Goal: Task Accomplishment & Management: Use online tool/utility

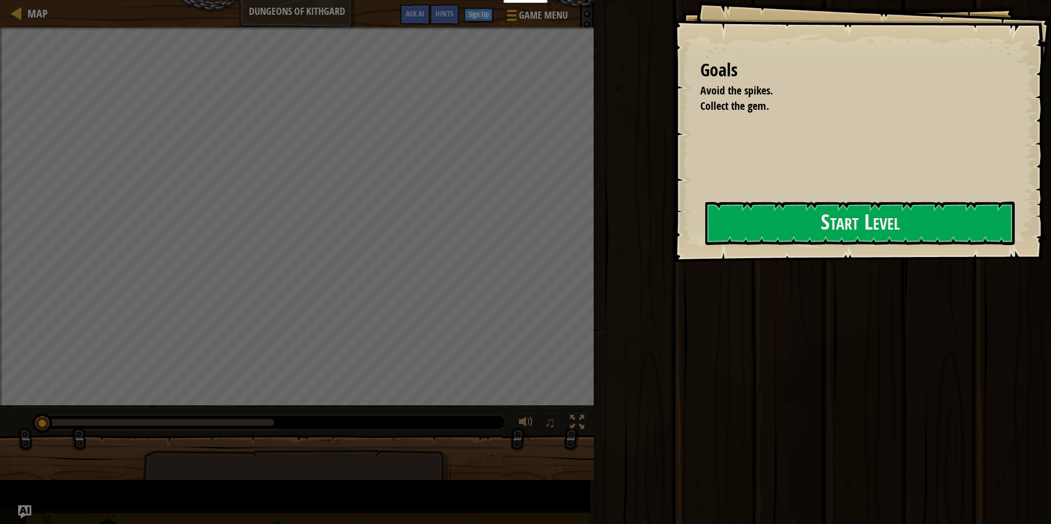
click at [705, 234] on button "Start Level" at bounding box center [859, 223] width 309 height 43
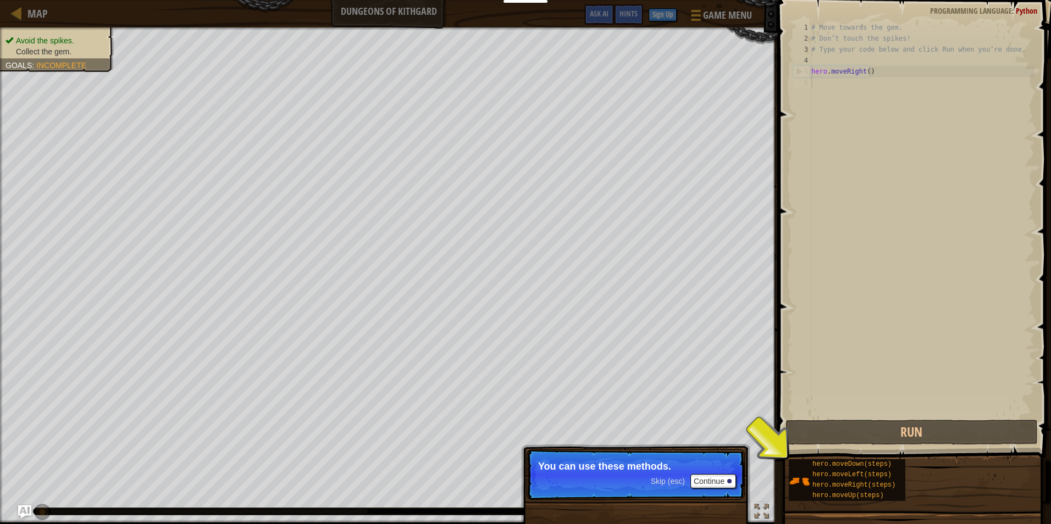
click at [678, 493] on p "Skip (esc) Continue You can use these methods." at bounding box center [636, 475] width 218 height 51
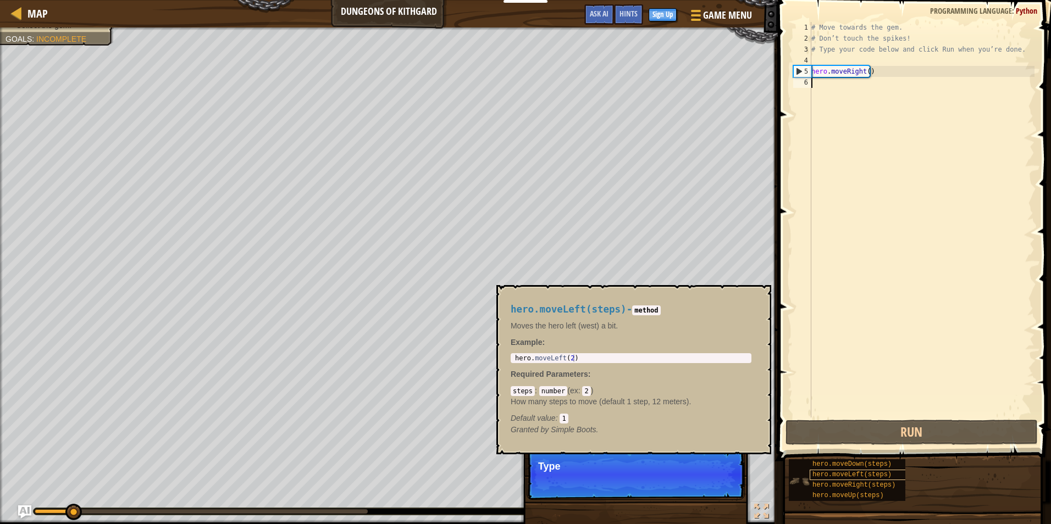
scroll to position [5, 0]
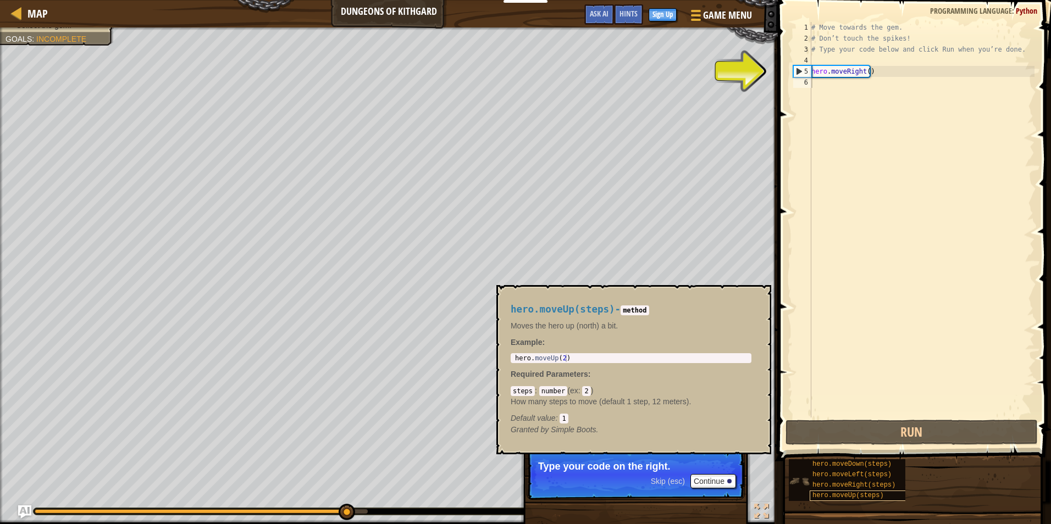
click at [833, 499] on span "hero.moveUp(steps)" at bounding box center [847, 496] width 71 height 8
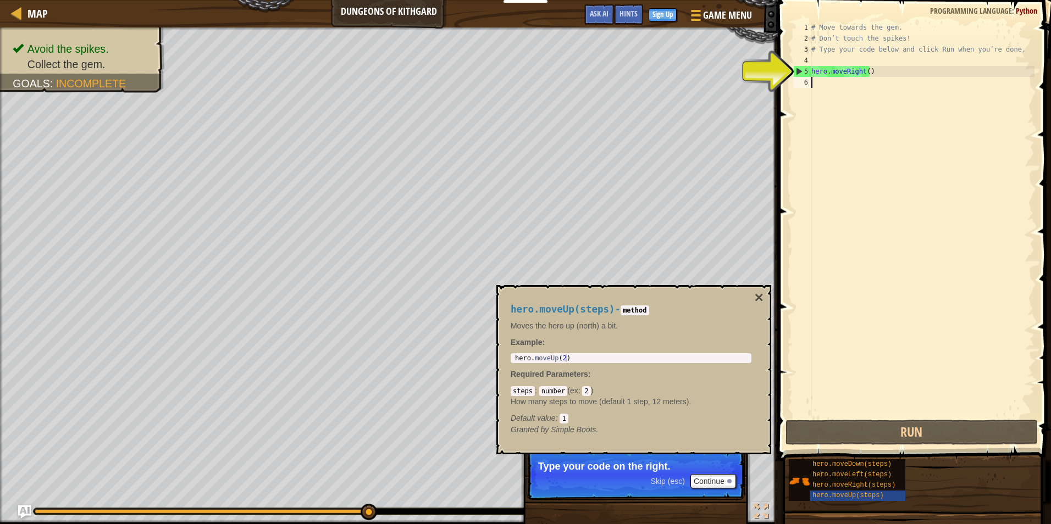
click at [843, 461] on span "hero.moveDown(steps)" at bounding box center [851, 465] width 79 height 8
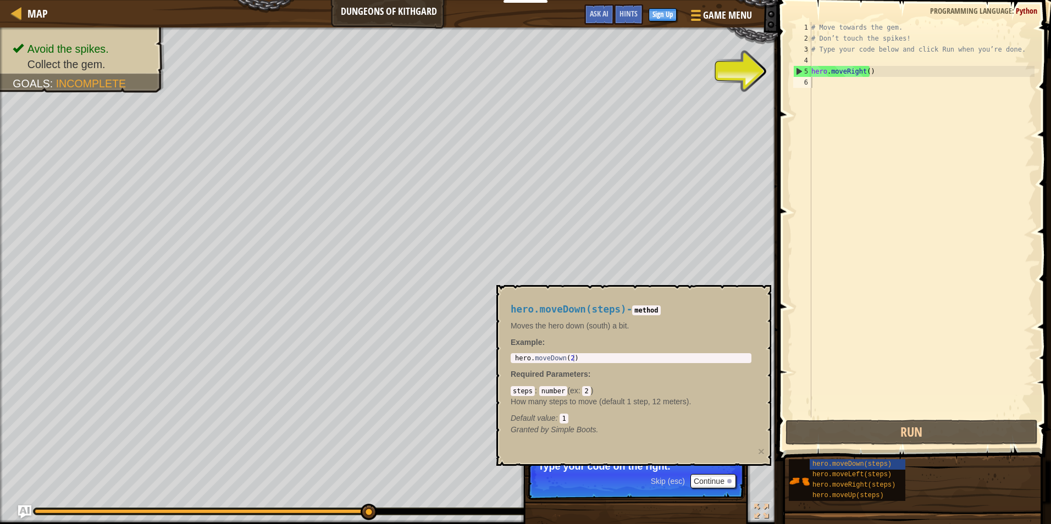
click at [719, 518] on div "Skip (esc) Continue Type your code on the right." at bounding box center [635, 531] width 229 height 163
type textarea "hero.moveRight()"
click at [669, 353] on div "hero.moveDown(steps) - method Moves the hero down (south) a bit. Example : 1 he…" at bounding box center [631, 370] width 256 height 152
drag, startPoint x: 568, startPoint y: 351, endPoint x: 563, endPoint y: 355, distance: 6.3
click at [563, 355] on div "hero.moveDown(steps) - method Moves the hero down (south) a bit. Example : 1 he…" at bounding box center [631, 370] width 256 height 152
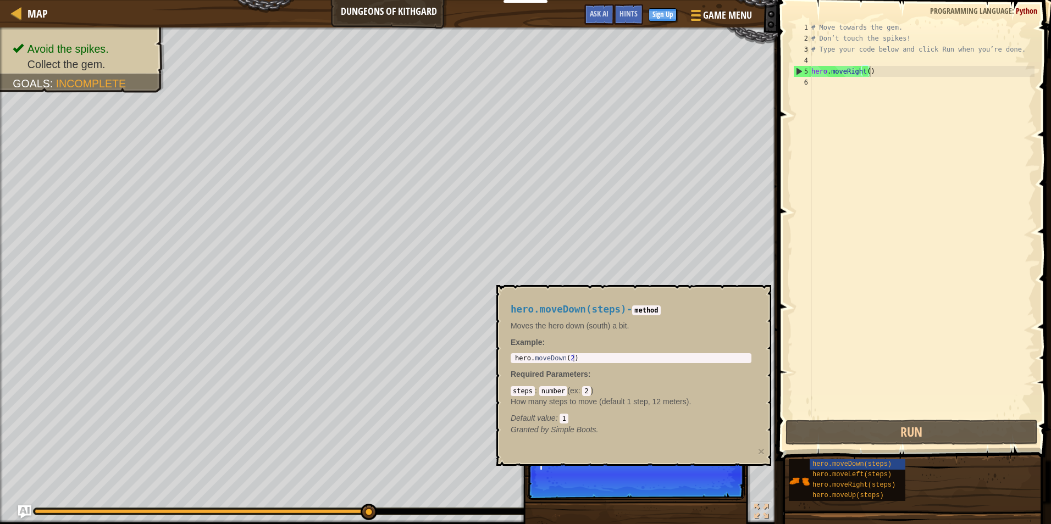
type textarea "hero.moveDown(2)"
click at [568, 357] on div "hero . moveDown ( 2 )" at bounding box center [631, 366] width 236 height 23
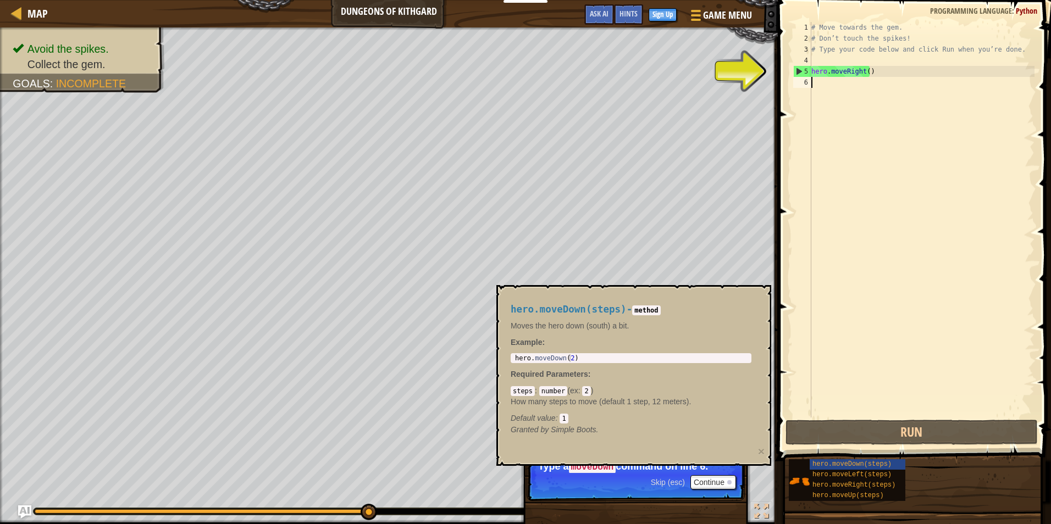
click at [832, 86] on div "# Move towards the gem. # Don’t touch the spikes! # Type your code below and cl…" at bounding box center [921, 231] width 225 height 418
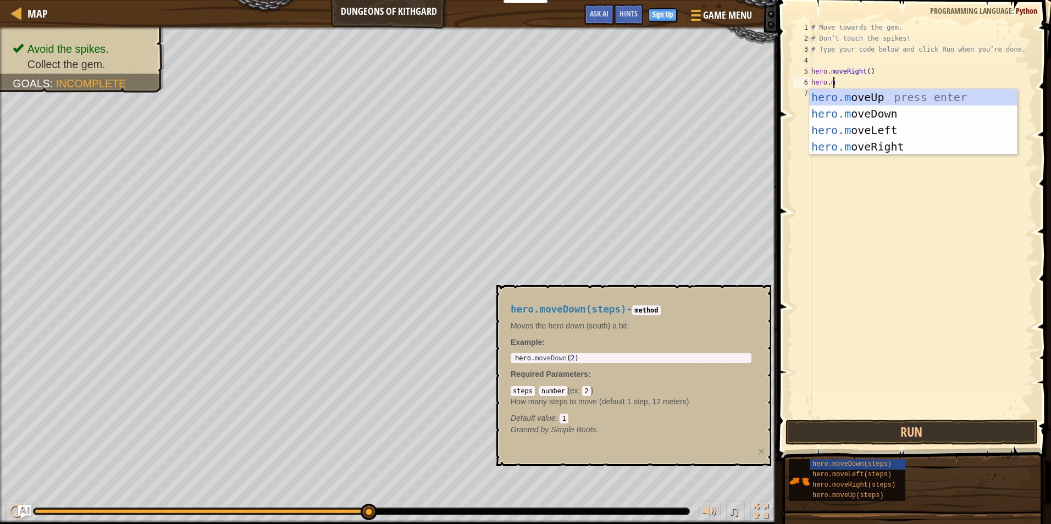
scroll to position [5, 1]
type textarea "[DOMAIN_NAME]"
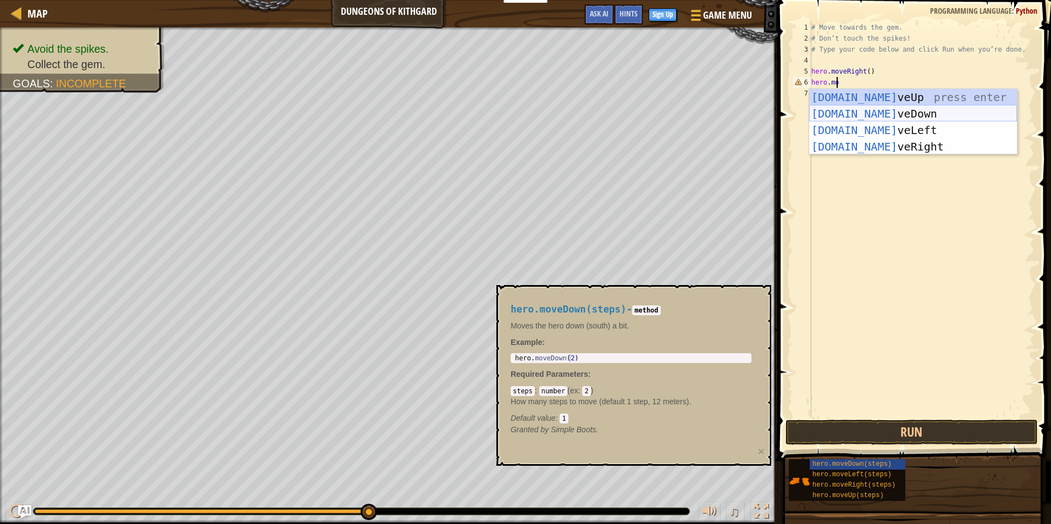
click at [981, 110] on div "[DOMAIN_NAME] veUp press enter [DOMAIN_NAME] veDown press enter [DOMAIN_NAME] v…" at bounding box center [913, 138] width 208 height 99
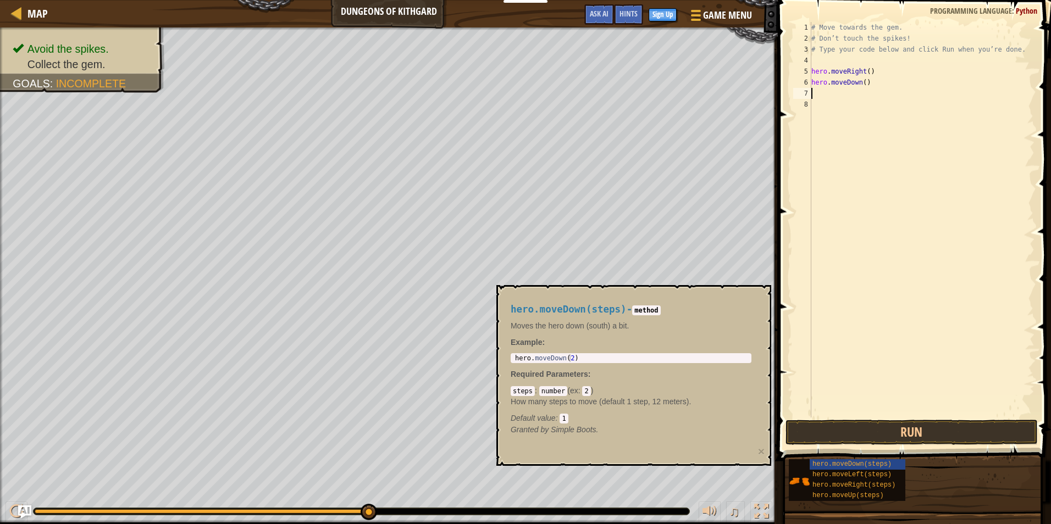
scroll to position [5, 0]
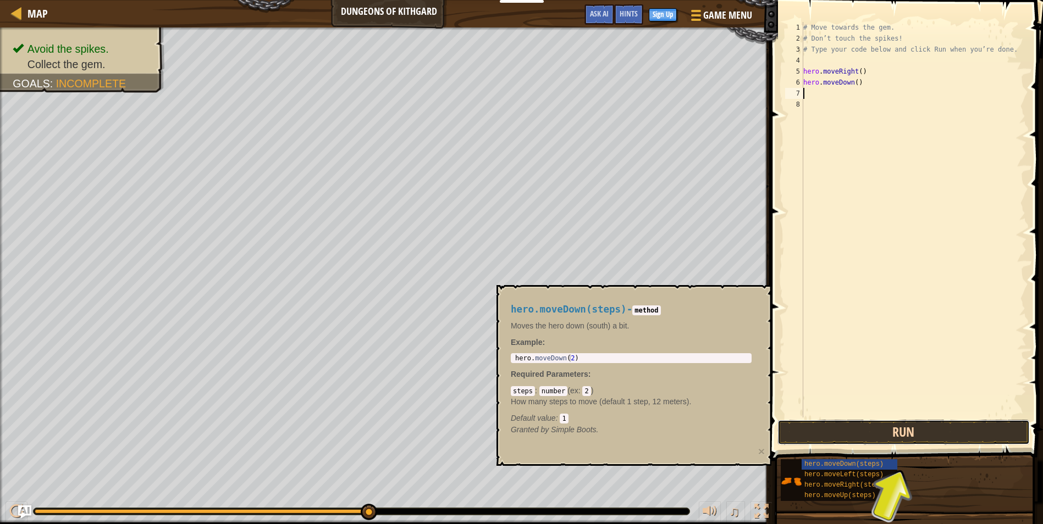
click at [937, 427] on button "Run" at bounding box center [903, 432] width 252 height 25
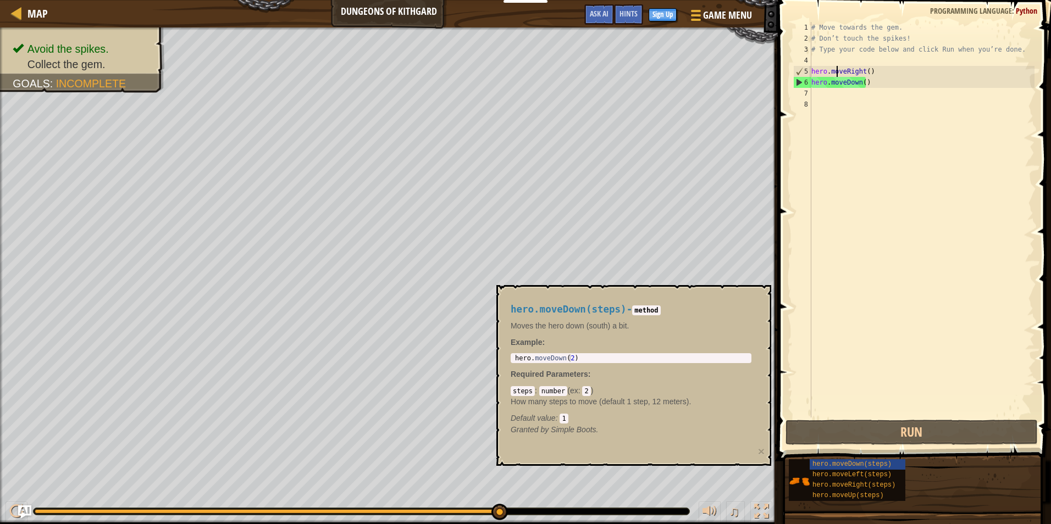
click at [837, 73] on div "# Move towards the gem. # Don’t touch the spikes! # Type your code below and cl…" at bounding box center [921, 231] width 225 height 418
click at [837, 74] on div "# Move towards the gem. # Don’t touch the spikes! # Type your code below and cl…" at bounding box center [921, 231] width 225 height 418
click at [865, 481] on div "hero.moveRight(steps)" at bounding box center [862, 485] width 105 height 10
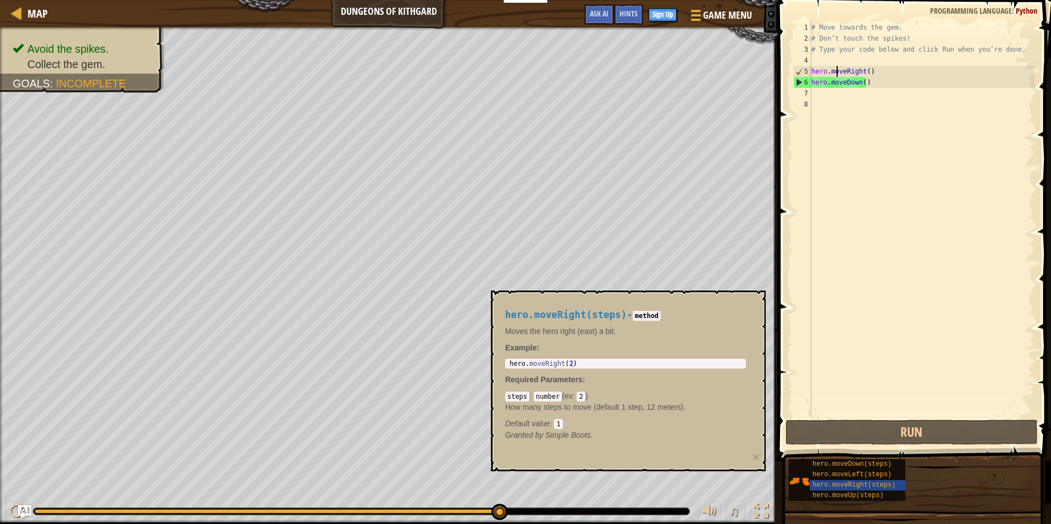
type textarea "hero.moveDown()"
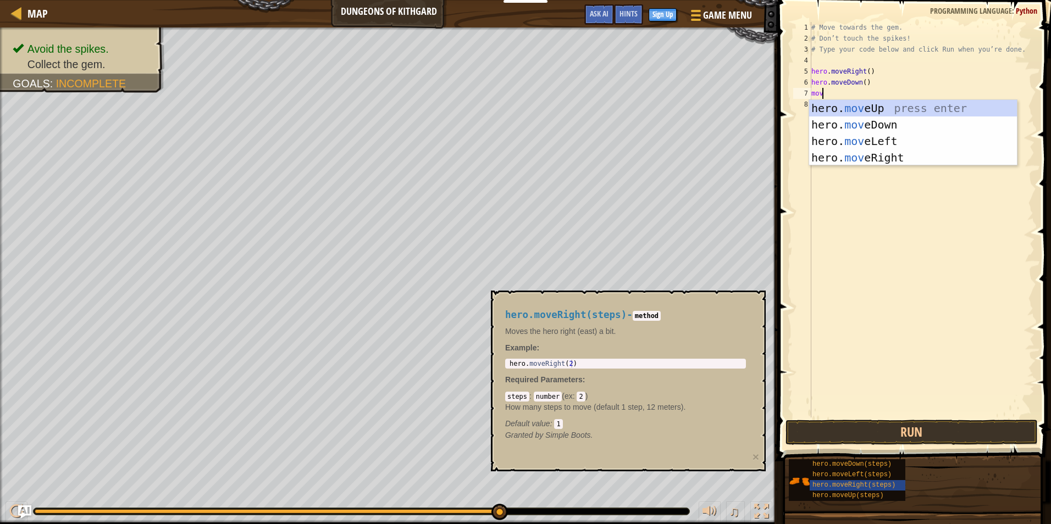
type textarea "move"
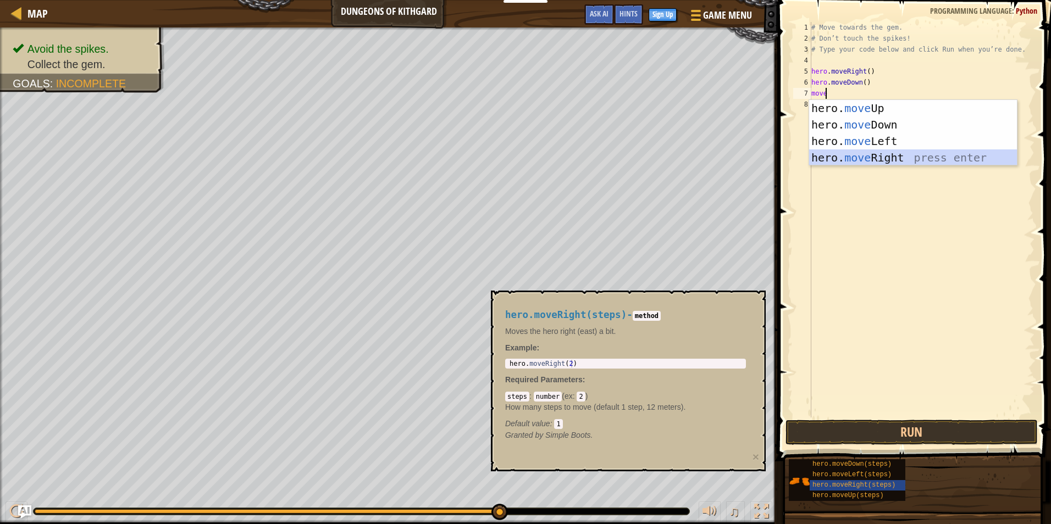
click at [906, 159] on div "hero. move Up press enter hero. move Down press enter hero. move Left press ent…" at bounding box center [913, 149] width 208 height 99
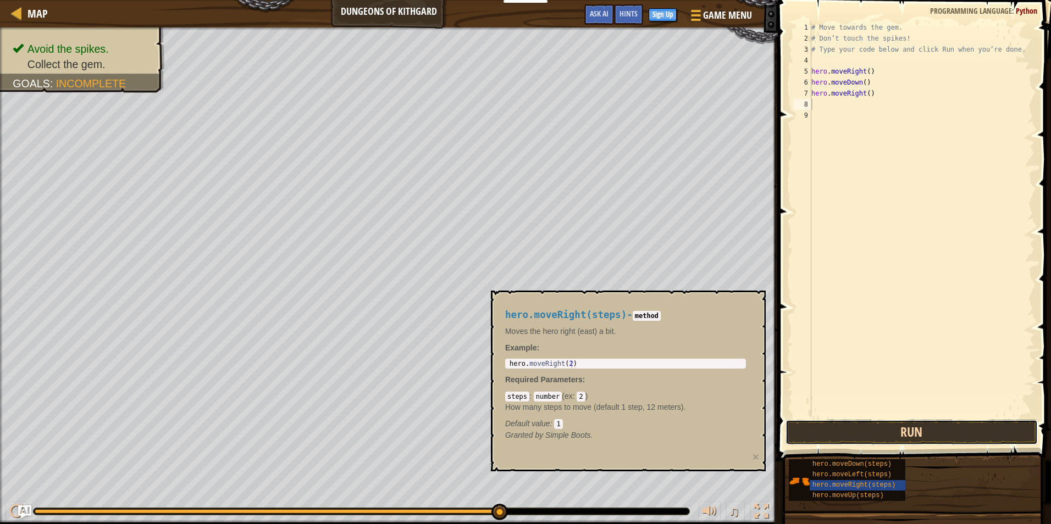
click at [860, 426] on button "Run" at bounding box center [912, 432] width 252 height 25
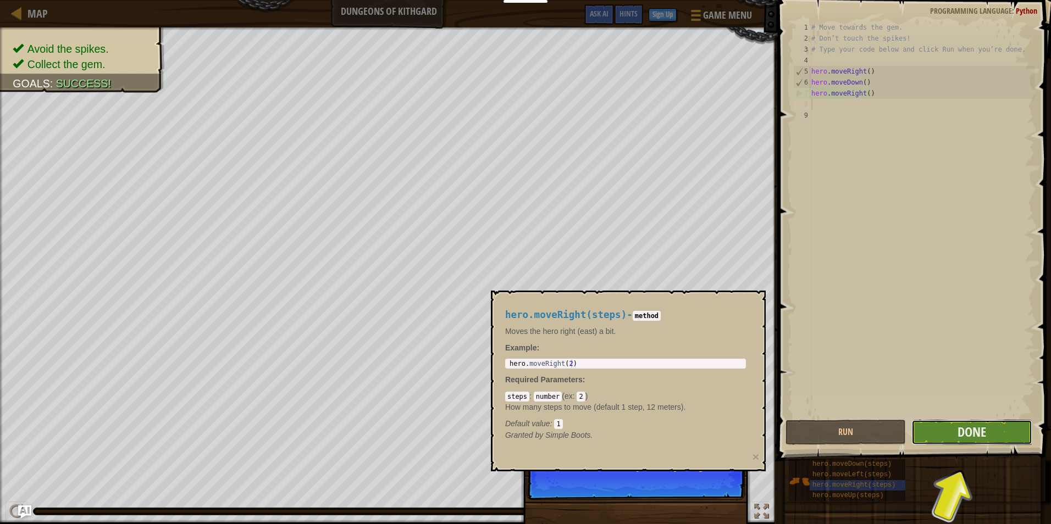
click at [931, 423] on button "Done" at bounding box center [971, 432] width 120 height 25
